Goal: Transaction & Acquisition: Book appointment/travel/reservation

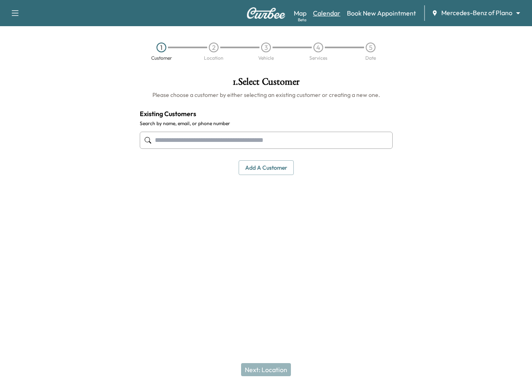
click at [331, 15] on link "Calendar" at bounding box center [326, 13] width 27 height 10
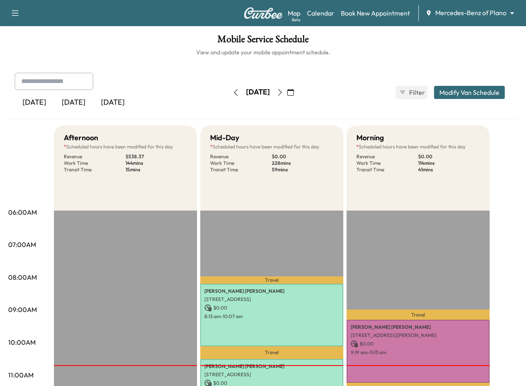
click at [294, 91] on icon "button" at bounding box center [290, 92] width 7 height 7
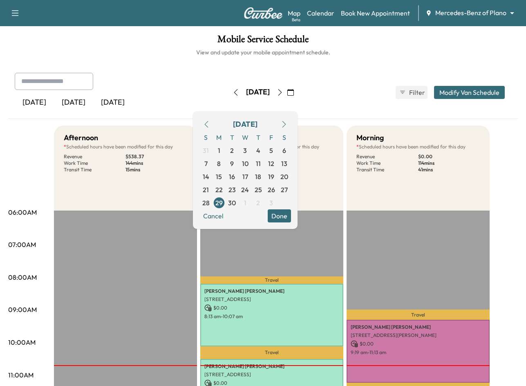
click at [287, 124] on icon "button" at bounding box center [284, 124] width 7 height 7
click at [239, 164] on span "7" at bounding box center [232, 163] width 13 height 13
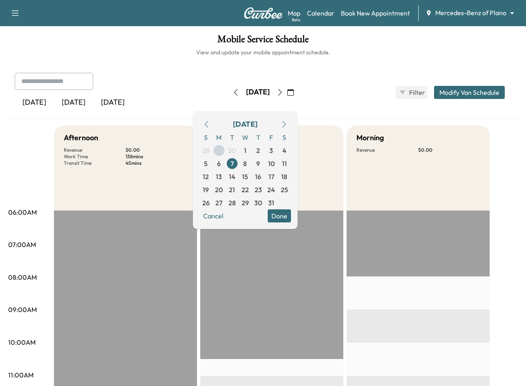
click at [291, 218] on button "Done" at bounding box center [279, 215] width 23 height 13
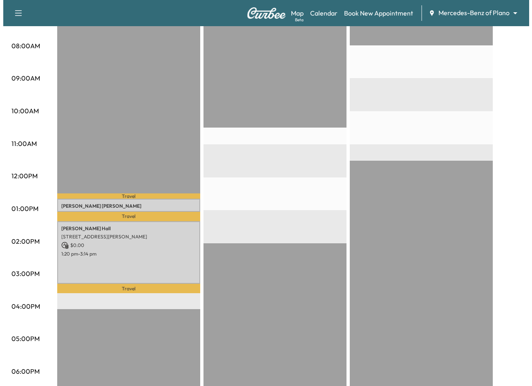
scroll to position [327, 0]
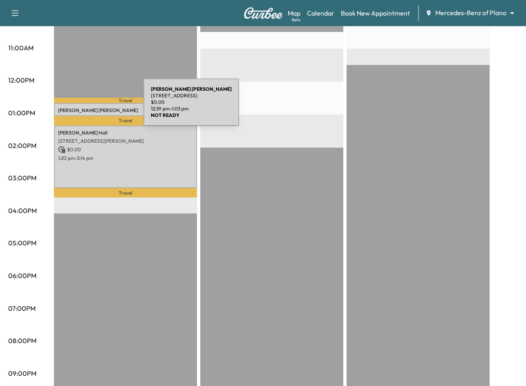
click at [82, 107] on p "[PERSON_NAME]" at bounding box center [125, 110] width 135 height 7
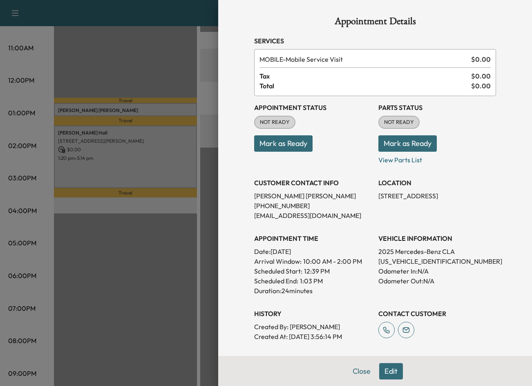
click at [526, 222] on div "Appointment Details Services MOBILE - Mobile Service Visit $ 0.00 Tax $ 0.00 To…" at bounding box center [375, 193] width 314 height 386
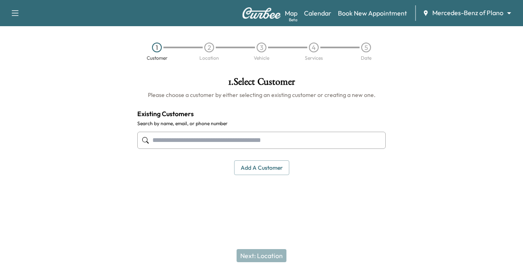
click at [437, 18] on div "Map Beta Calendar Book New Appointment Mercedes-Benz of Plano ******** ​" at bounding box center [401, 13] width 232 height 16
click at [455, 10] on body "Support Log Out Map Beta Calendar Book New Appointment Mercedes-Benz of Plano *…" at bounding box center [261, 136] width 523 height 272
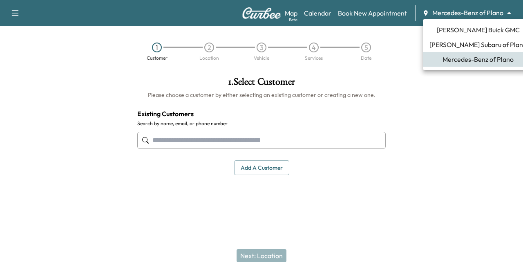
click at [466, 31] on span "Ewing Buick GMC" at bounding box center [478, 30] width 83 height 10
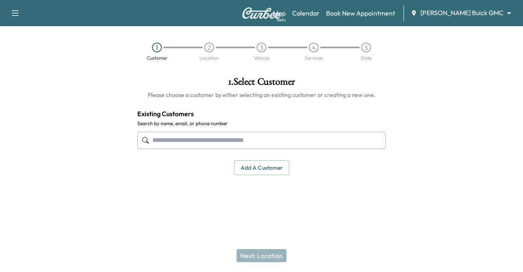
paste input "**********"
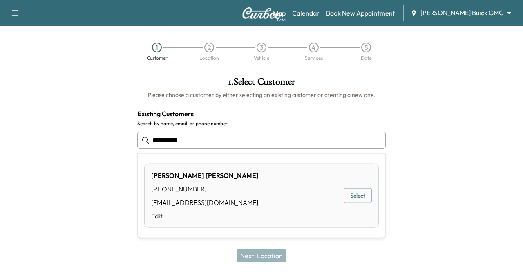
click at [360, 194] on button "Select" at bounding box center [358, 195] width 28 height 15
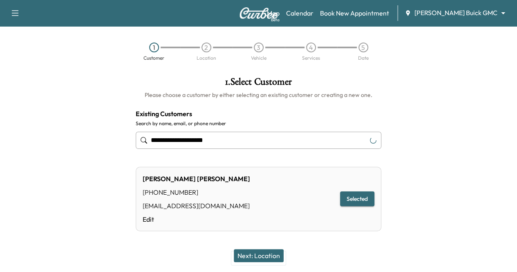
type input "**********"
click at [266, 256] on button "Next: Location" at bounding box center [259, 255] width 50 height 13
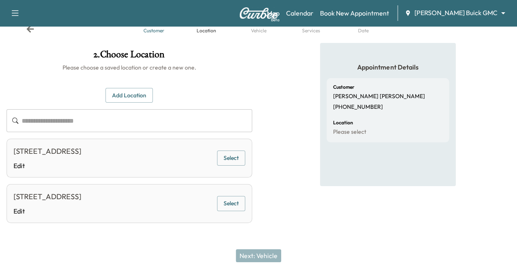
scroll to position [49, 0]
click at [245, 150] on button "Select" at bounding box center [231, 157] width 28 height 15
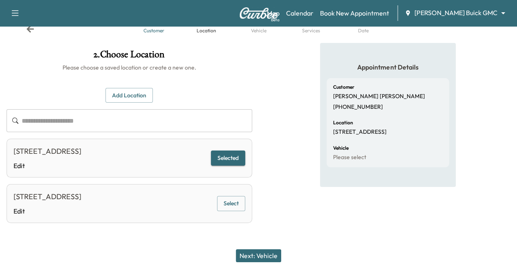
click at [252, 253] on button "Next: Vehicle" at bounding box center [258, 255] width 45 height 13
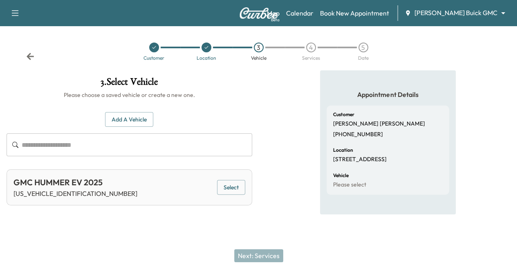
scroll to position [0, 0]
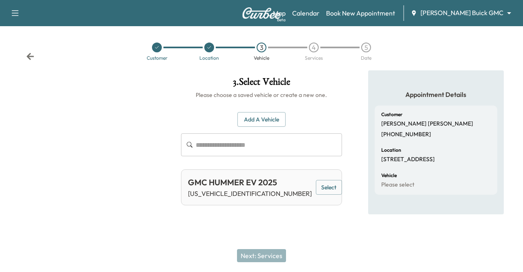
click at [316, 186] on button "Select" at bounding box center [329, 187] width 26 height 15
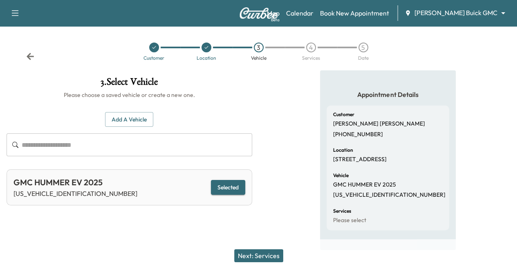
click at [244, 257] on button "Next: Services" at bounding box center [258, 255] width 49 height 13
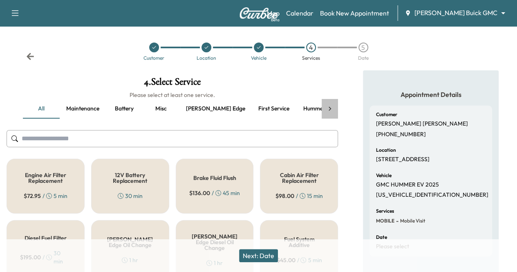
click at [329, 108] on icon at bounding box center [330, 109] width 8 height 8
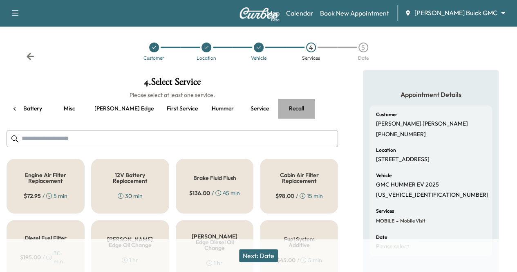
click at [278, 107] on button "Recall" at bounding box center [296, 109] width 37 height 20
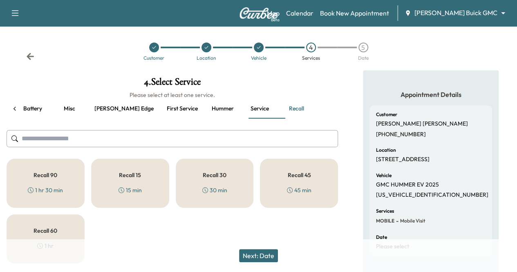
click at [119, 166] on div "Recall 15 15 min" at bounding box center [130, 183] width 78 height 49
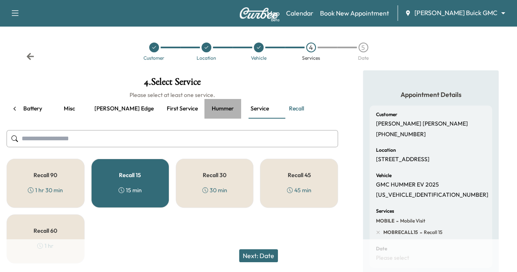
click at [204, 107] on button "Hummer" at bounding box center [222, 109] width 37 height 20
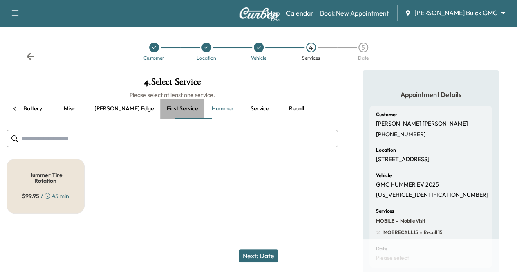
drag, startPoint x: 131, startPoint y: 114, endPoint x: 138, endPoint y: 111, distance: 8.1
click at [160, 114] on button "First service" at bounding box center [182, 109] width 44 height 20
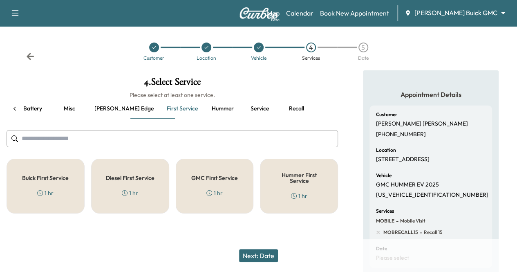
click at [306, 186] on div "Hummer First Service 1 hr" at bounding box center [299, 186] width 78 height 55
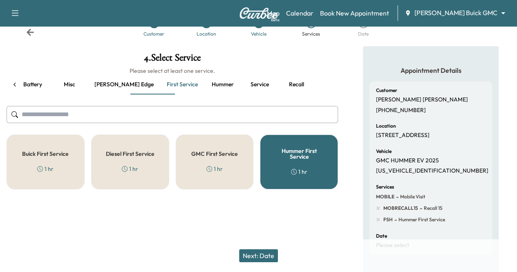
scroll to position [41, 0]
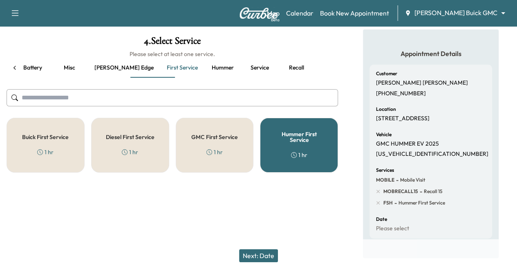
click at [273, 255] on button "Next: Date" at bounding box center [258, 255] width 39 height 13
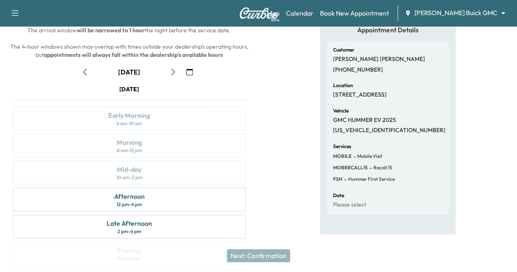
scroll to position [82, 0]
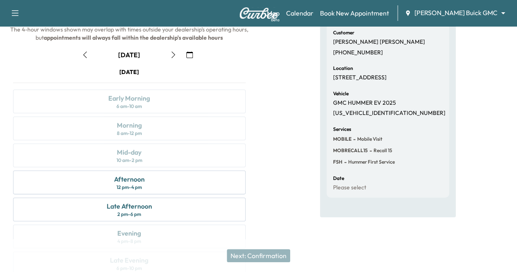
click at [252, 209] on div "Tuesday September 30 Early Morning 6 am - 10 am Morning 8 am - 12 pm Mid-day 10…" at bounding box center [130, 173] width 246 height 211
click at [246, 194] on div "Afternoon 12 pm - 4 pm" at bounding box center [129, 182] width 233 height 24
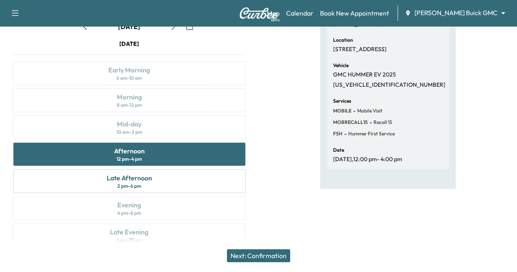
scroll to position [123, 0]
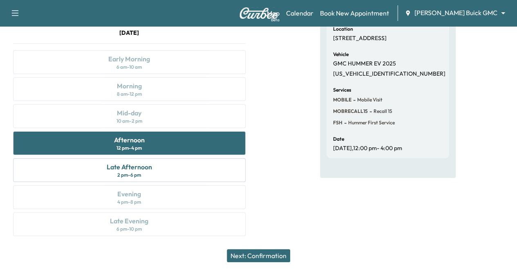
click at [278, 258] on button "Next: Confirmation" at bounding box center [258, 255] width 63 height 13
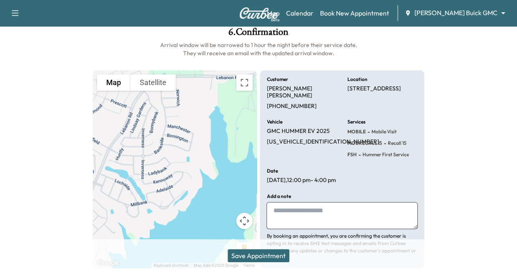
scroll to position [37, 0]
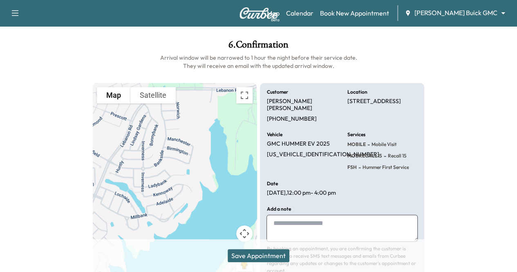
click at [304, 218] on textarea at bounding box center [342, 228] width 151 height 27
paste textarea "**********"
type textarea "**********"
click at [434, 161] on div at bounding box center [474, 160] width 86 height 254
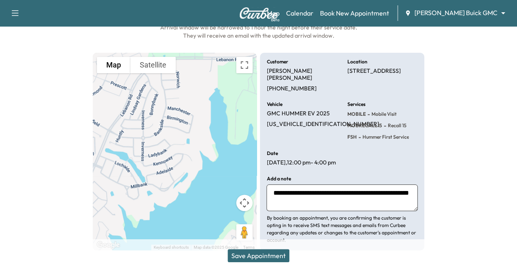
scroll to position [78, 0]
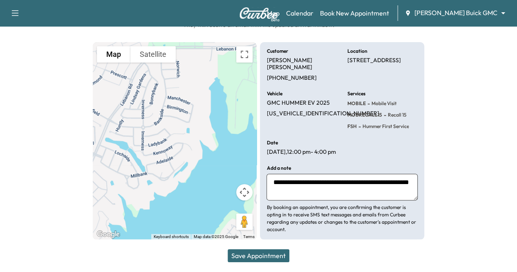
click at [255, 257] on button "Save Appointment" at bounding box center [259, 255] width 62 height 13
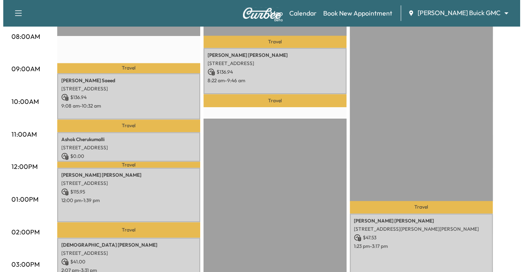
scroll to position [204, 0]
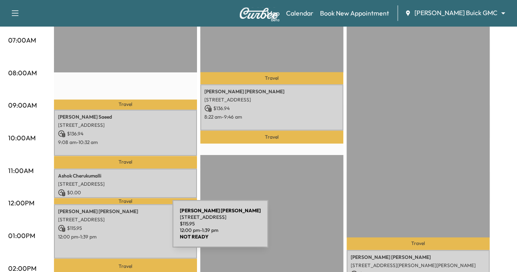
click at [111, 229] on p "$ 115.95" at bounding box center [125, 227] width 135 height 7
